Goal: Check status: Check status

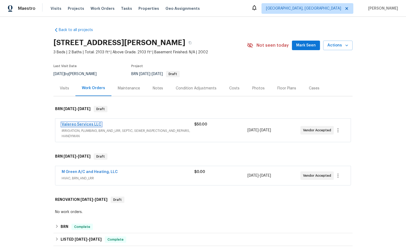
click at [90, 125] on link "Valereo Services LLC" at bounding box center [82, 124] width 40 height 4
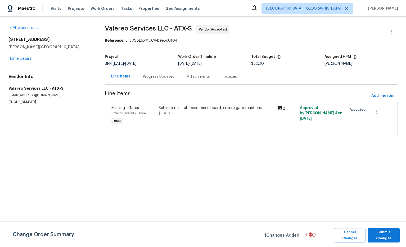
click at [25, 56] on div "[STREET_ADDRESS][PERSON_NAME] Home details" at bounding box center [50, 49] width 84 height 24
click at [25, 58] on link "Home details" at bounding box center [19, 59] width 23 height 4
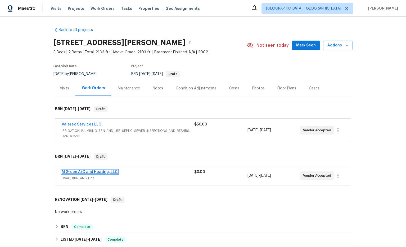
click at [108, 172] on link "M Green A/C and Heating, LLC" at bounding box center [90, 172] width 56 height 4
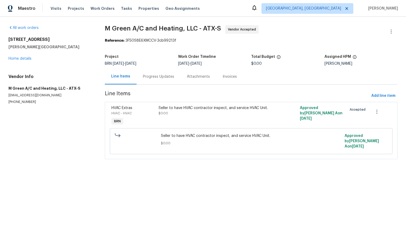
click at [152, 80] on div "Progress Updates" at bounding box center [159, 77] width 44 height 16
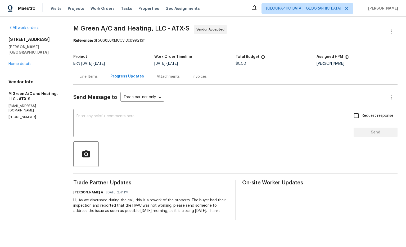
click at [170, 77] on div "Attachments" at bounding box center [168, 76] width 23 height 5
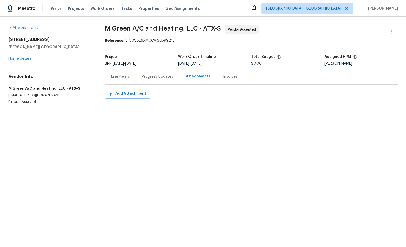
click at [158, 78] on div "Progress Updates" at bounding box center [157, 76] width 31 height 5
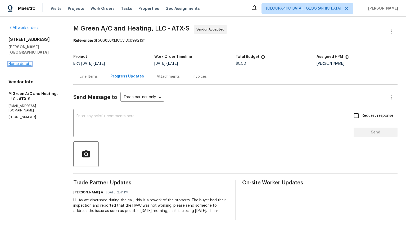
click at [20, 62] on link "Home details" at bounding box center [19, 64] width 23 height 4
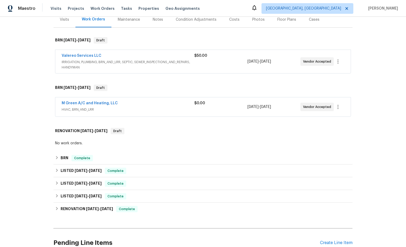
scroll to position [70, 0]
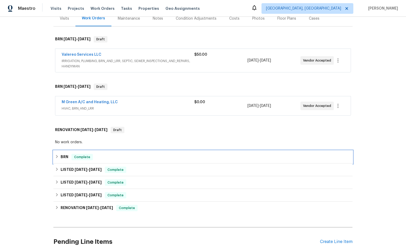
click at [98, 156] on div "BRN Complete" at bounding box center [203, 157] width 296 height 6
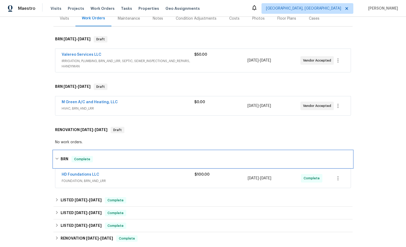
scroll to position [91, 0]
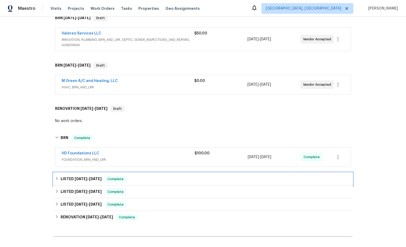
click at [87, 177] on span "[DATE]" at bounding box center [81, 179] width 13 height 4
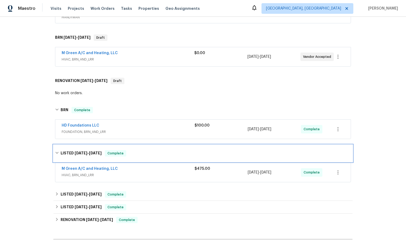
scroll to position [131, 0]
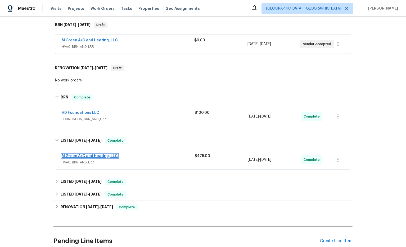
click at [105, 155] on link "M Green A/C and Heating, LLC" at bounding box center [90, 156] width 56 height 4
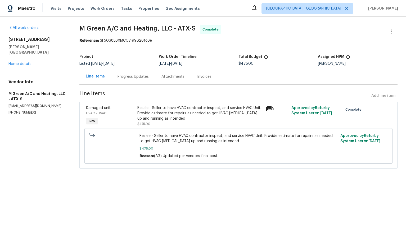
click at [129, 78] on div "Progress Updates" at bounding box center [133, 76] width 31 height 5
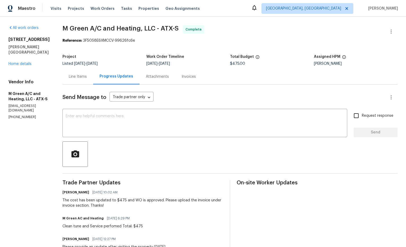
click at [196, 75] on div "Invoices" at bounding box center [189, 76] width 14 height 5
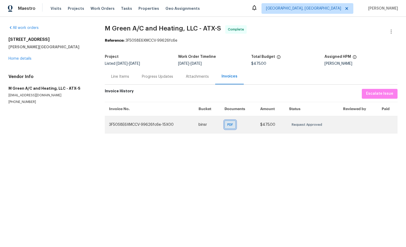
click at [233, 126] on span "PDF" at bounding box center [232, 124] width 8 height 5
